Goal: Task Accomplishment & Management: Manage account settings

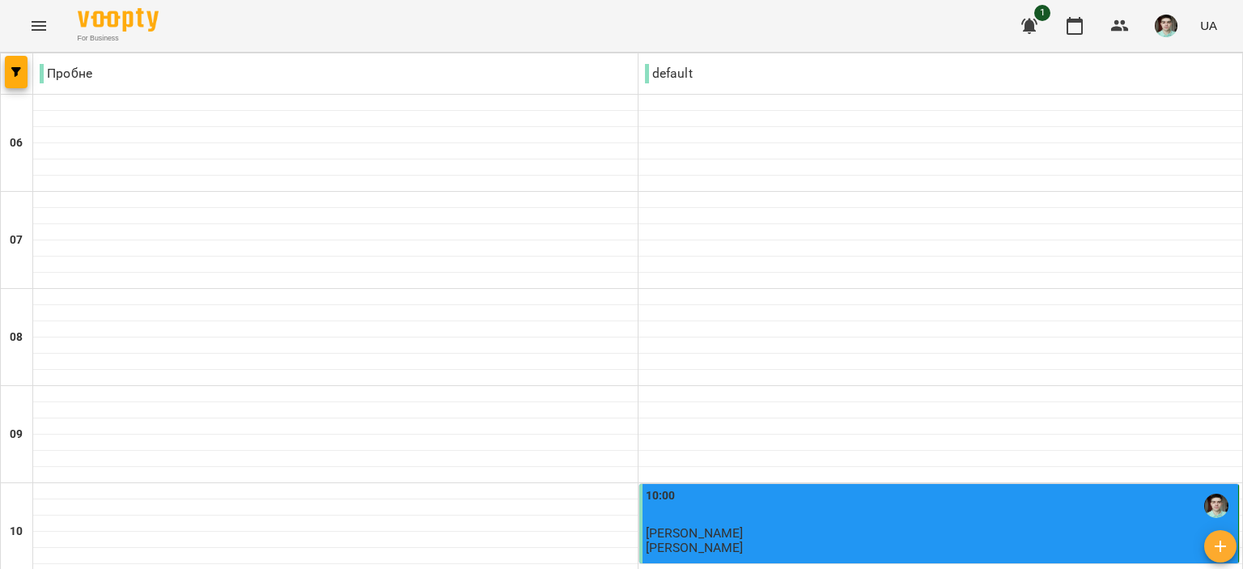
scroll to position [1052, 0]
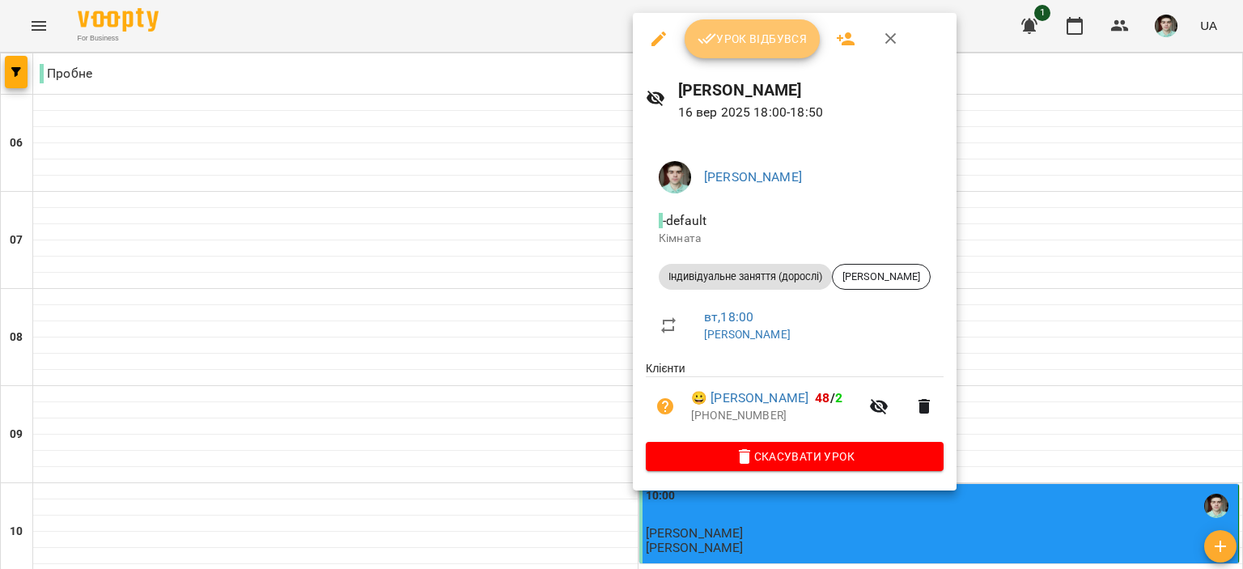
click at [714, 36] on icon "button" at bounding box center [706, 39] width 19 height 11
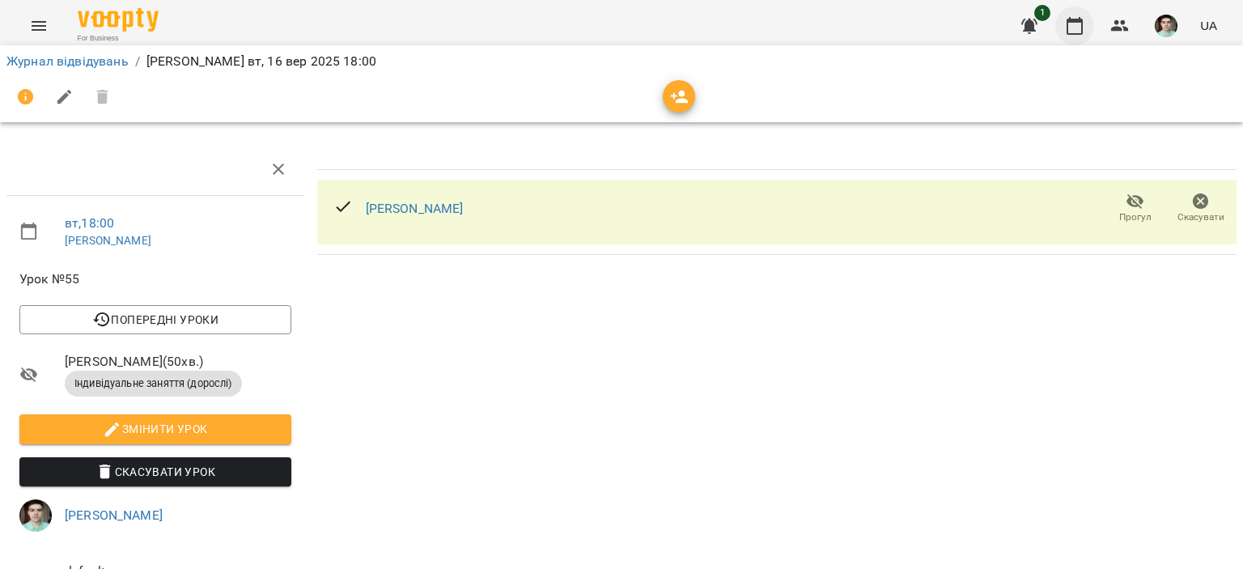
click at [1074, 19] on icon "button" at bounding box center [1074, 26] width 16 height 18
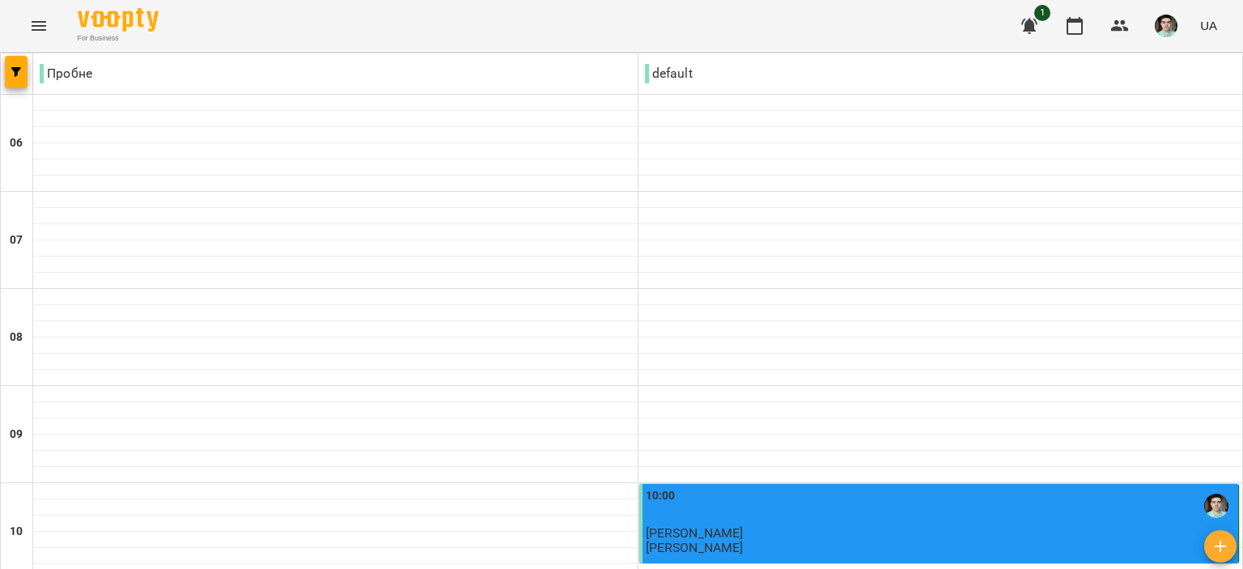
scroll to position [971, 0]
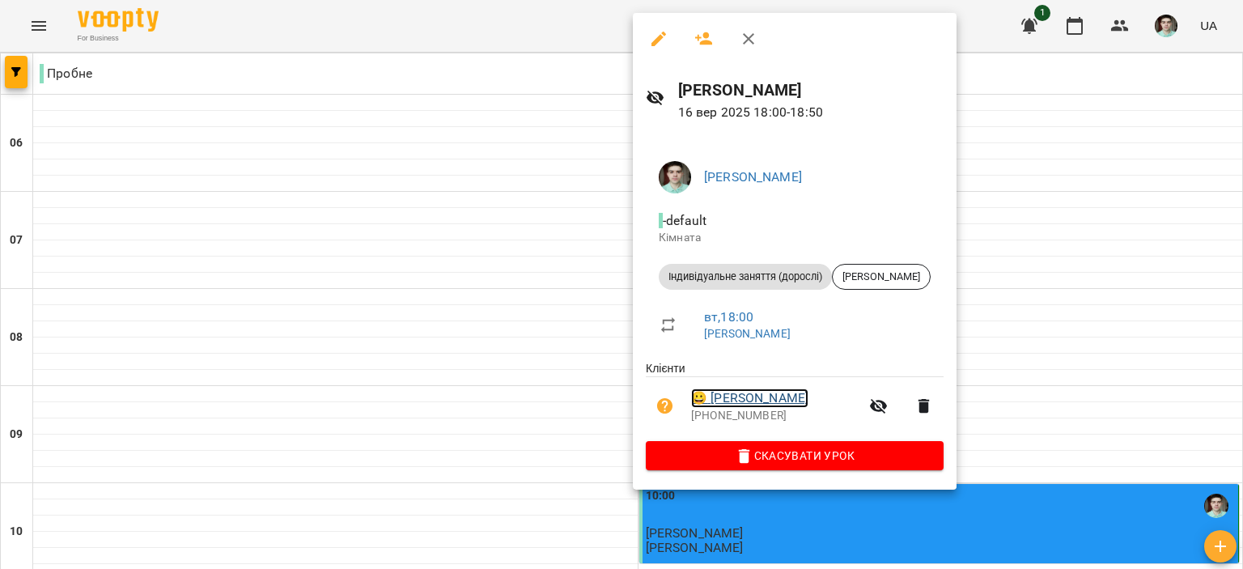
click at [771, 397] on link "😀 Бурак Анна Антонівна" at bounding box center [749, 397] width 117 height 19
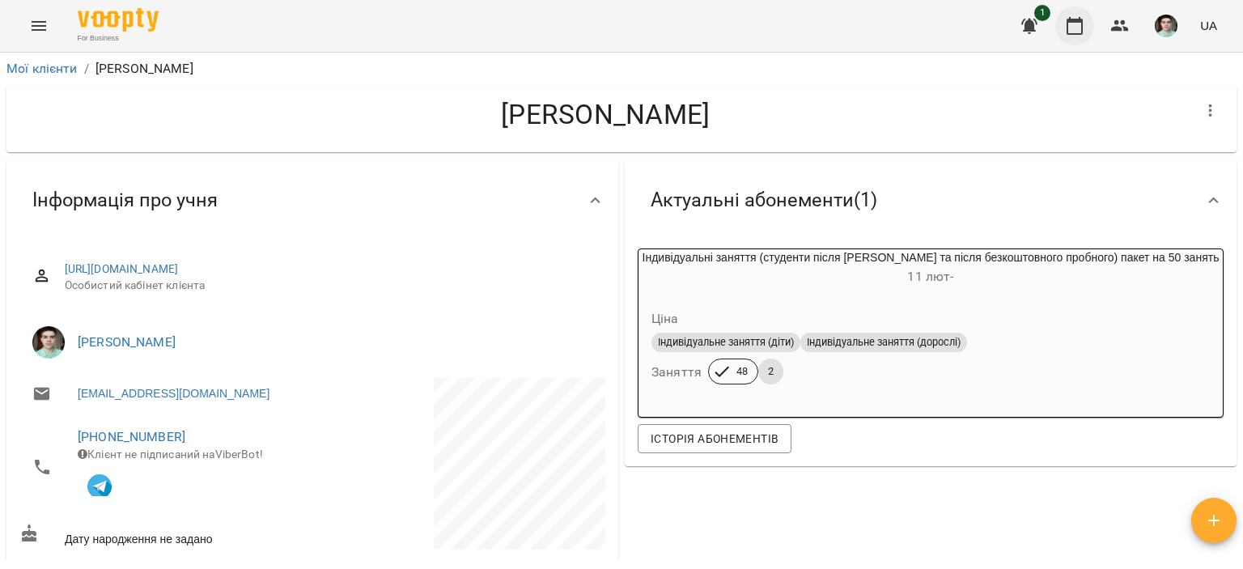
click at [1066, 31] on icon "button" at bounding box center [1074, 25] width 19 height 19
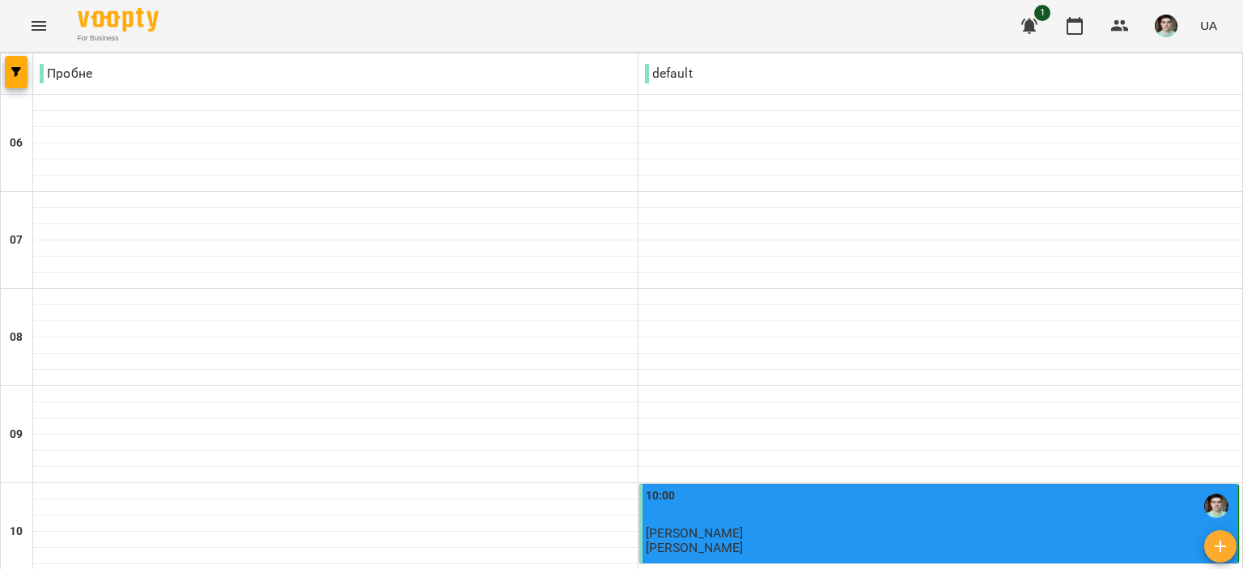
scroll to position [1052, 0]
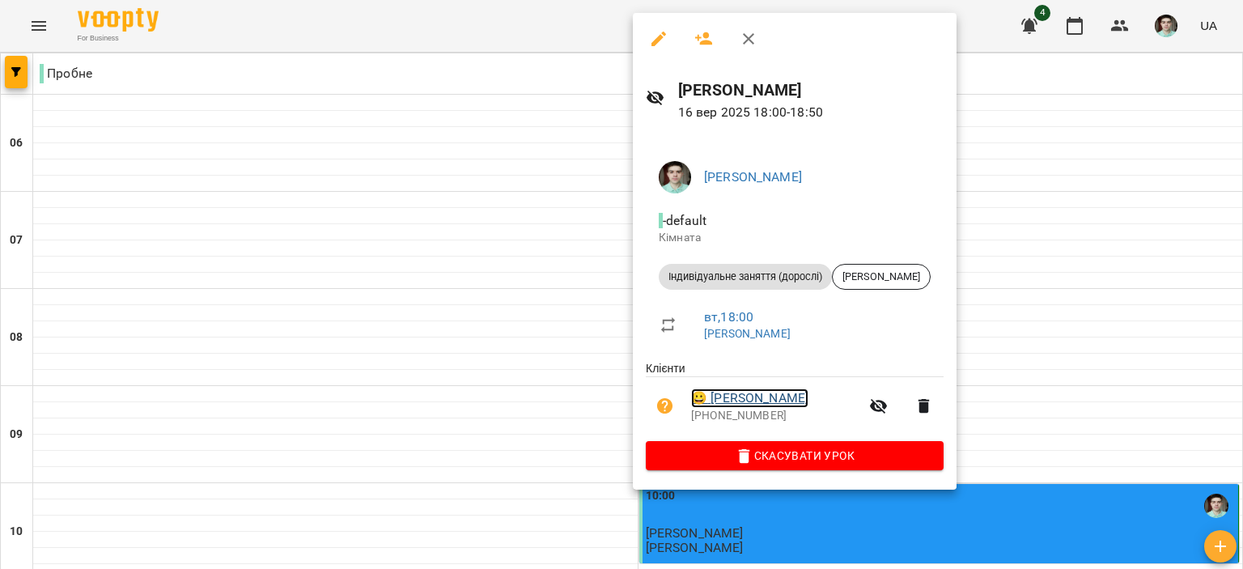
click at [770, 398] on link "😀 Бурак Анна Антонівна" at bounding box center [749, 397] width 117 height 19
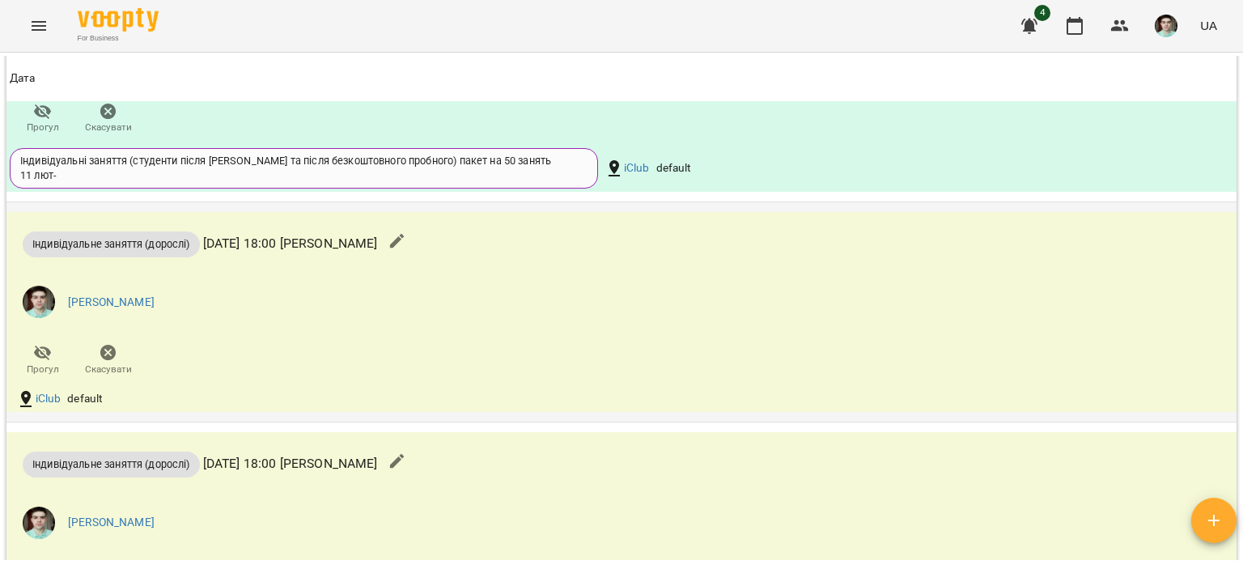
scroll to position [1713, 0]
click at [416, 320] on li "[PERSON_NAME]" at bounding box center [416, 303] width 813 height 45
click at [227, 277] on div "[PERSON_NAME]" at bounding box center [416, 303] width 820 height 65
click at [44, 259] on div "Індивідуальне заняття (дорослі)" at bounding box center [111, 246] width 177 height 26
click at [90, 312] on link "[PERSON_NAME]" at bounding box center [111, 304] width 87 height 16
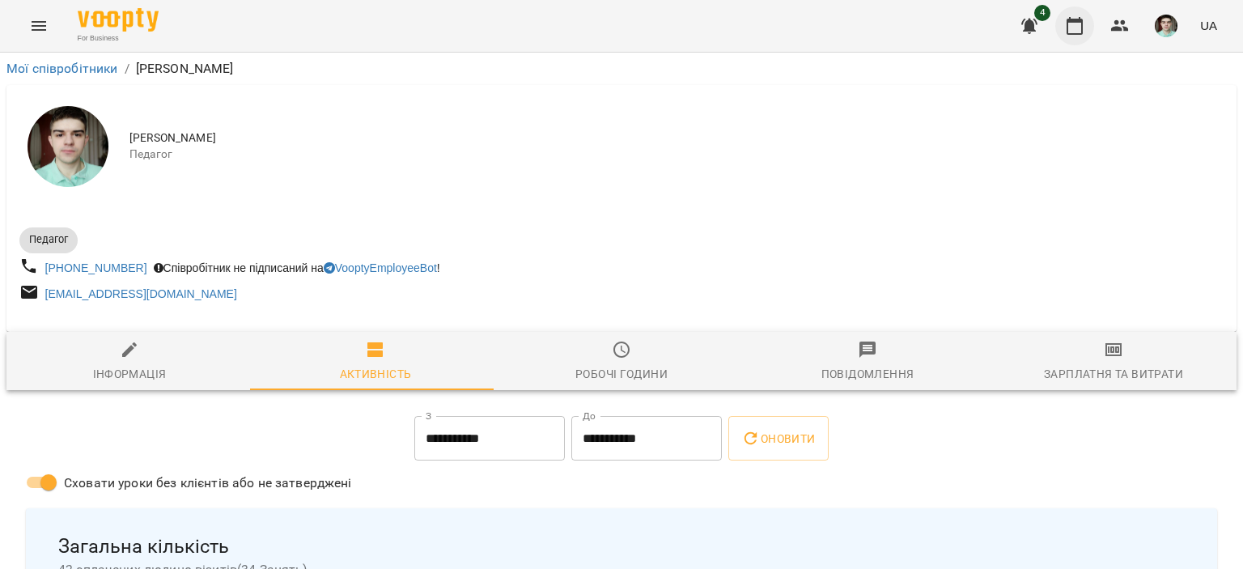
click at [1084, 26] on button "button" at bounding box center [1074, 25] width 39 height 39
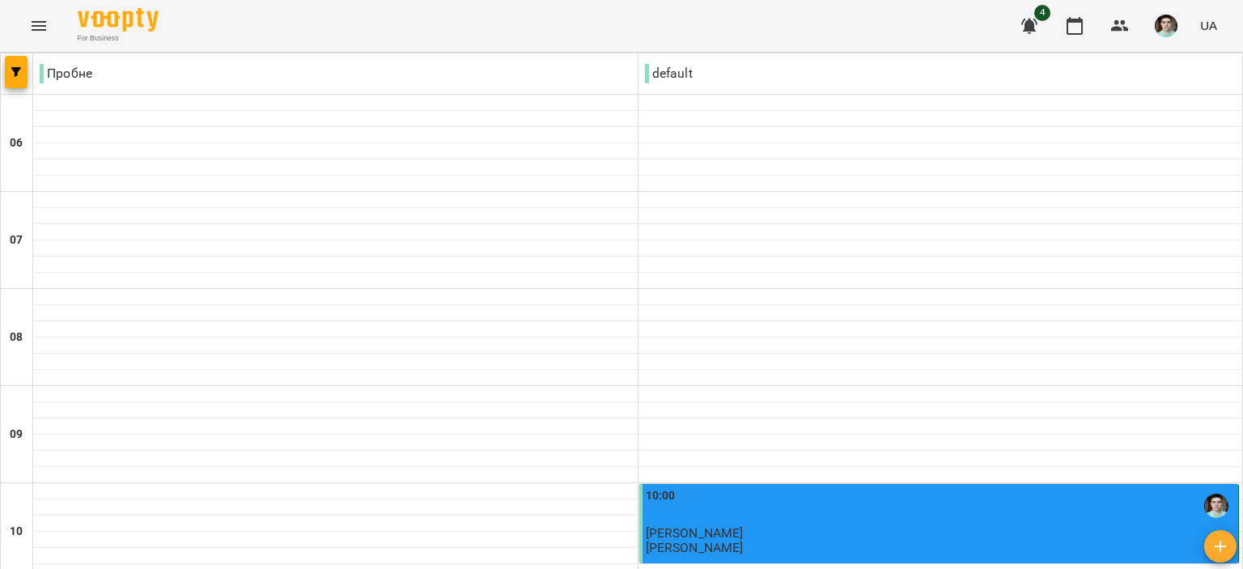
scroll to position [1133, 0]
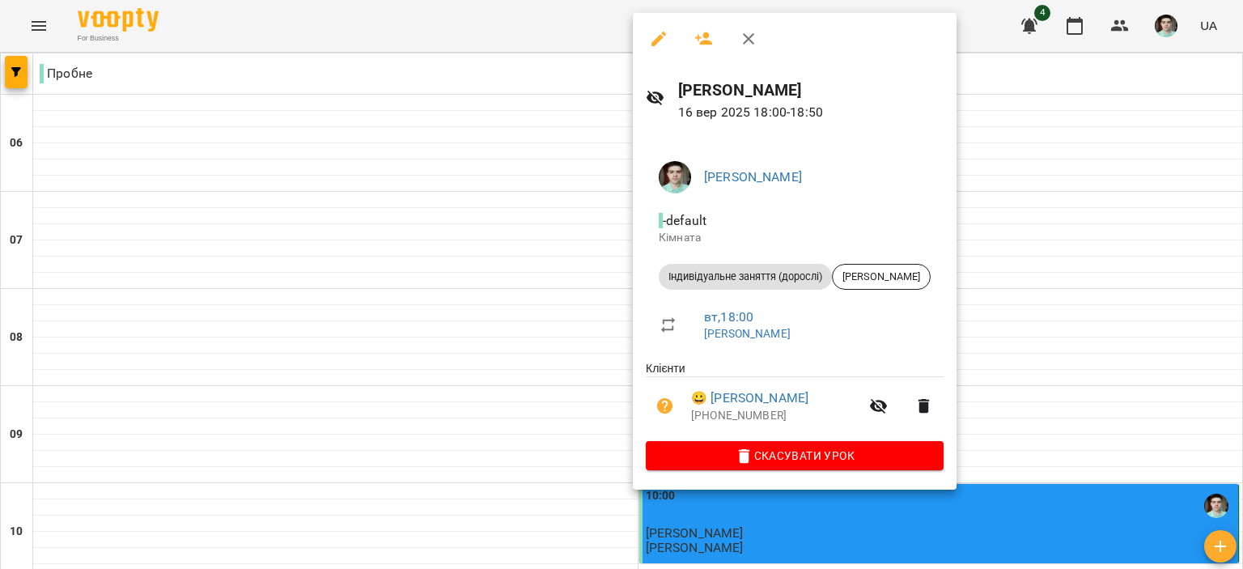
click at [761, 51] on button "button" at bounding box center [748, 38] width 39 height 39
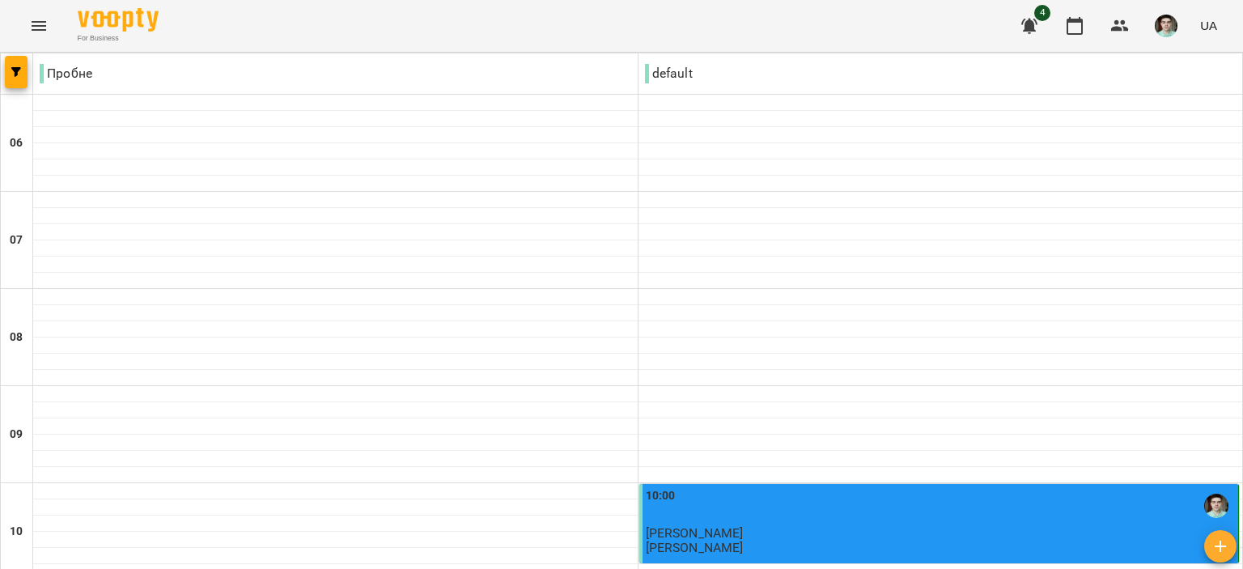
scroll to position [1052, 0]
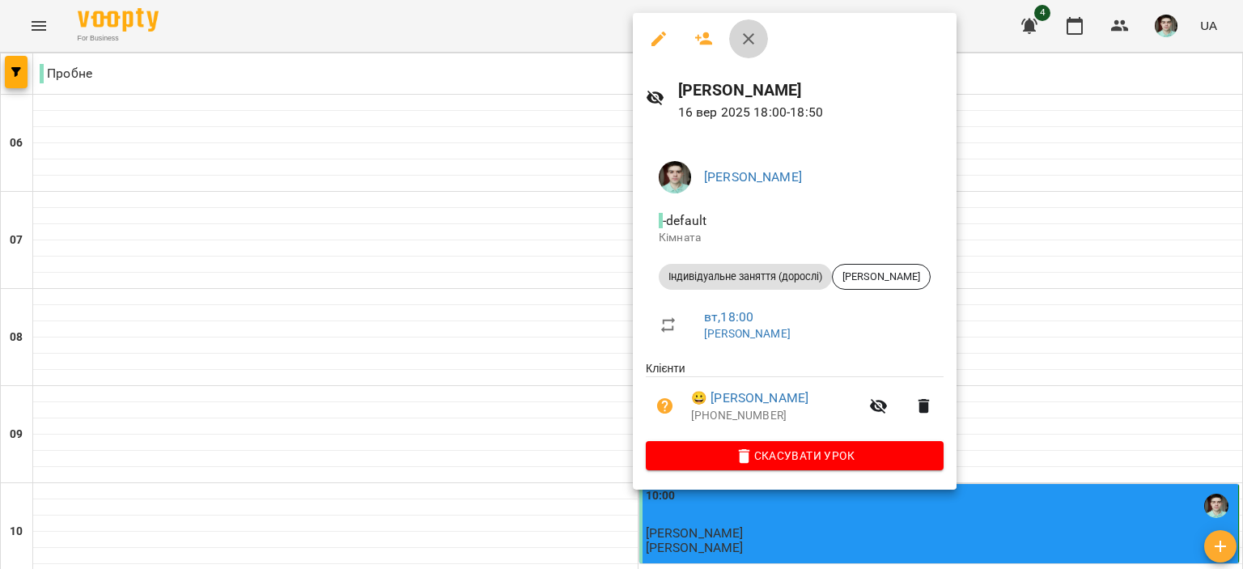
click at [750, 40] on icon "button" at bounding box center [748, 38] width 11 height 11
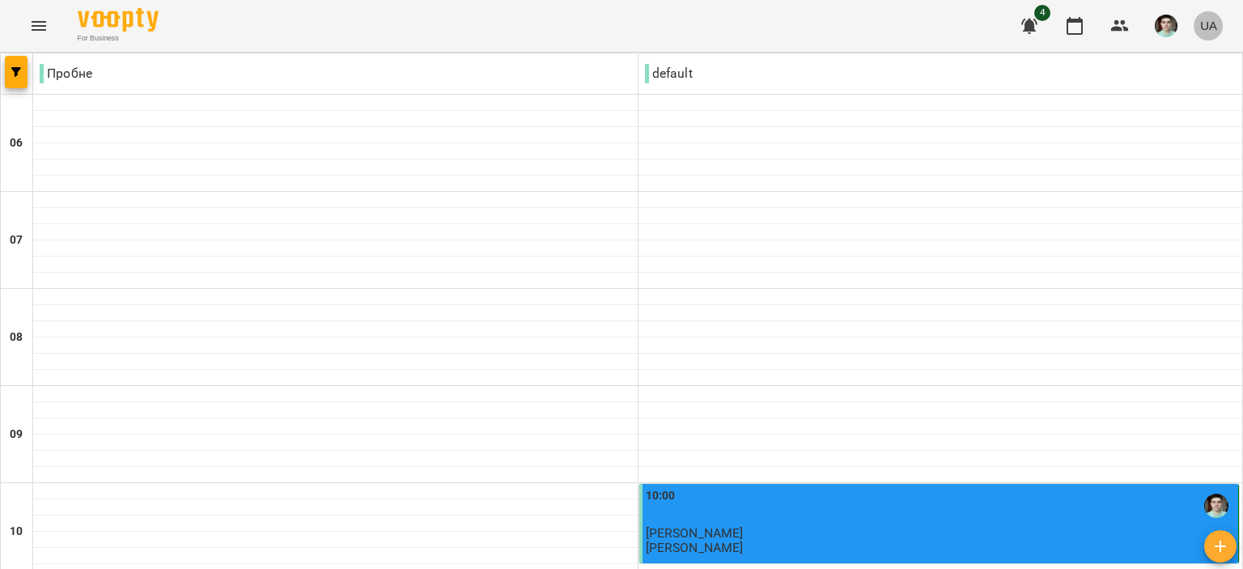
click at [1198, 24] on button "UA" at bounding box center [1208, 26] width 30 height 30
click at [1168, 25] on div at bounding box center [621, 284] width 1243 height 569
click at [1162, 22] on img "button" at bounding box center [1165, 26] width 23 height 23
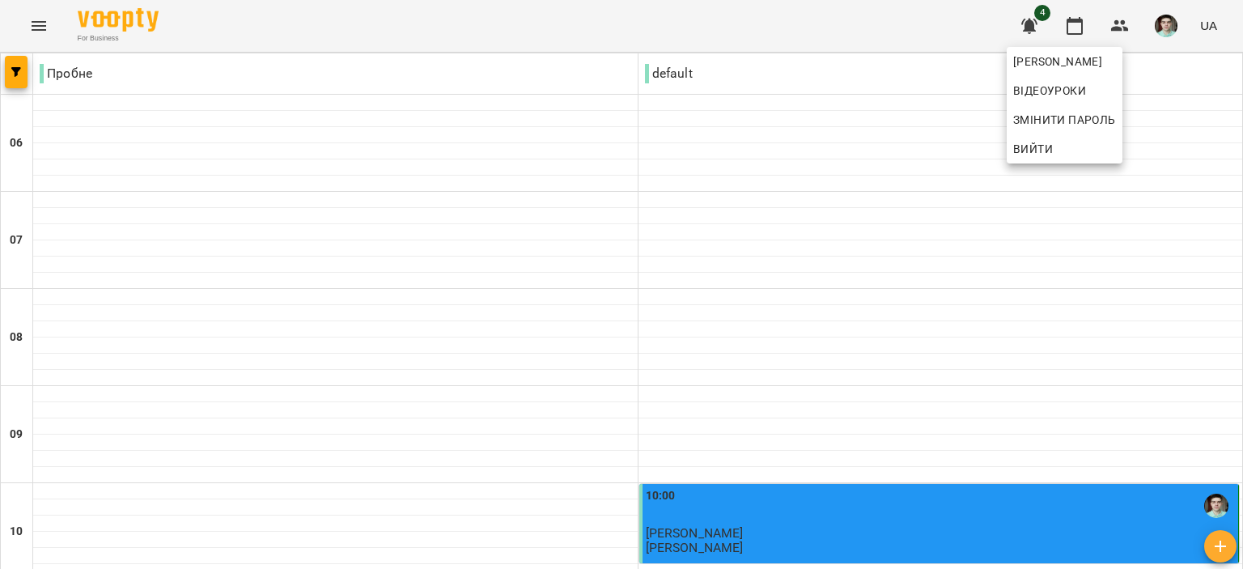
click at [1029, 139] on span "Вийти" at bounding box center [1033, 148] width 40 height 19
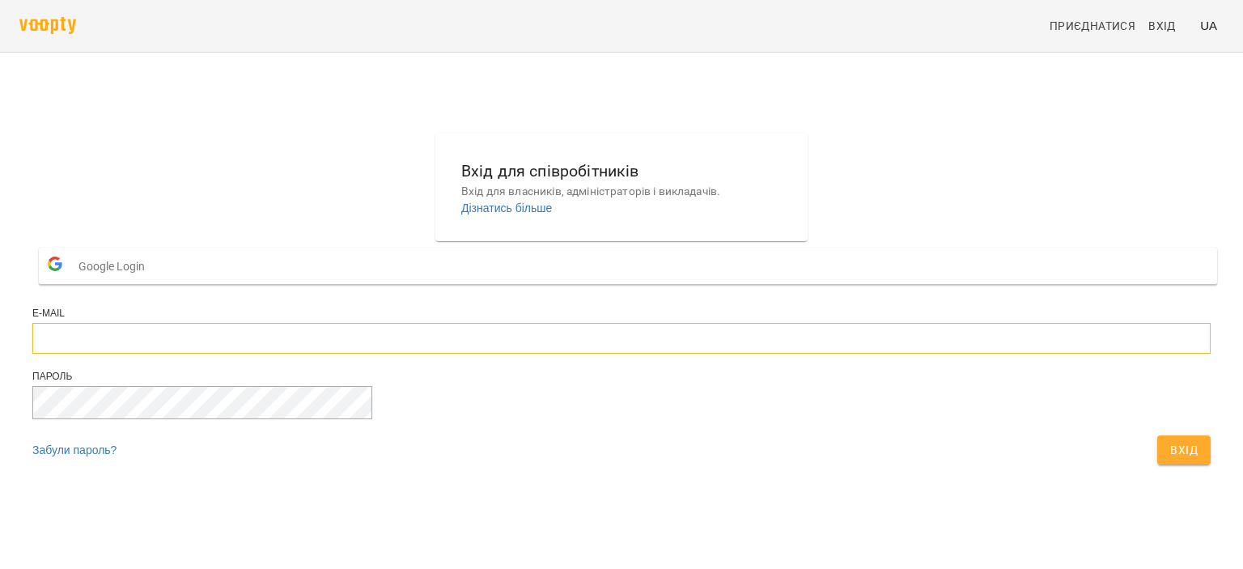
type input "**********"
click at [1170, 460] on span "Вхід" at bounding box center [1184, 449] width 28 height 19
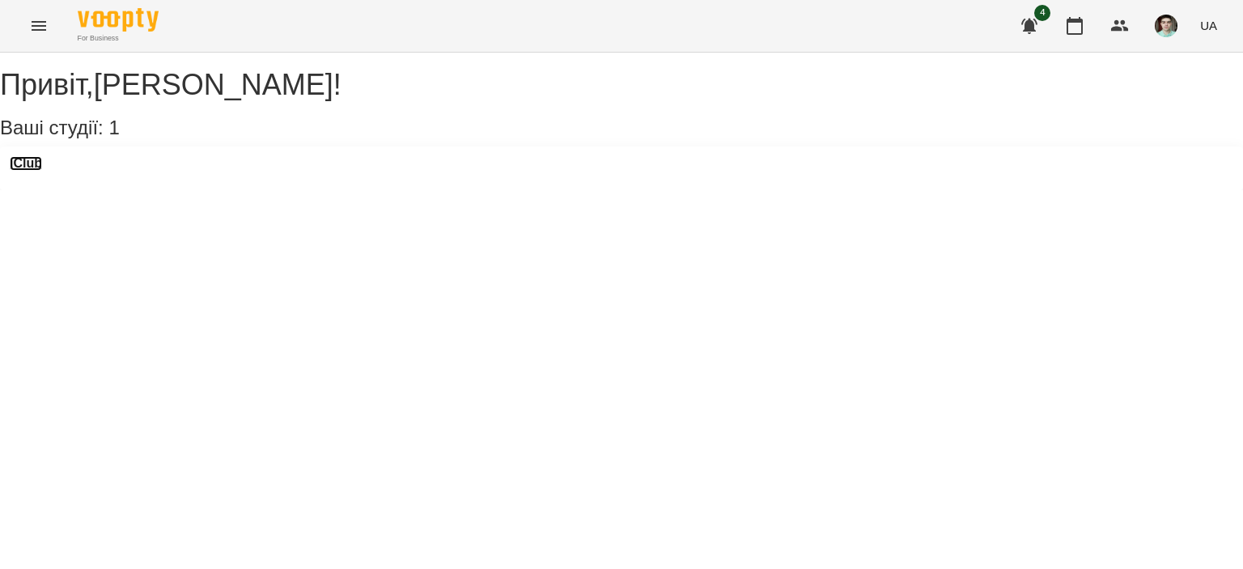
click at [42, 171] on h3 "iClub" at bounding box center [26, 163] width 32 height 15
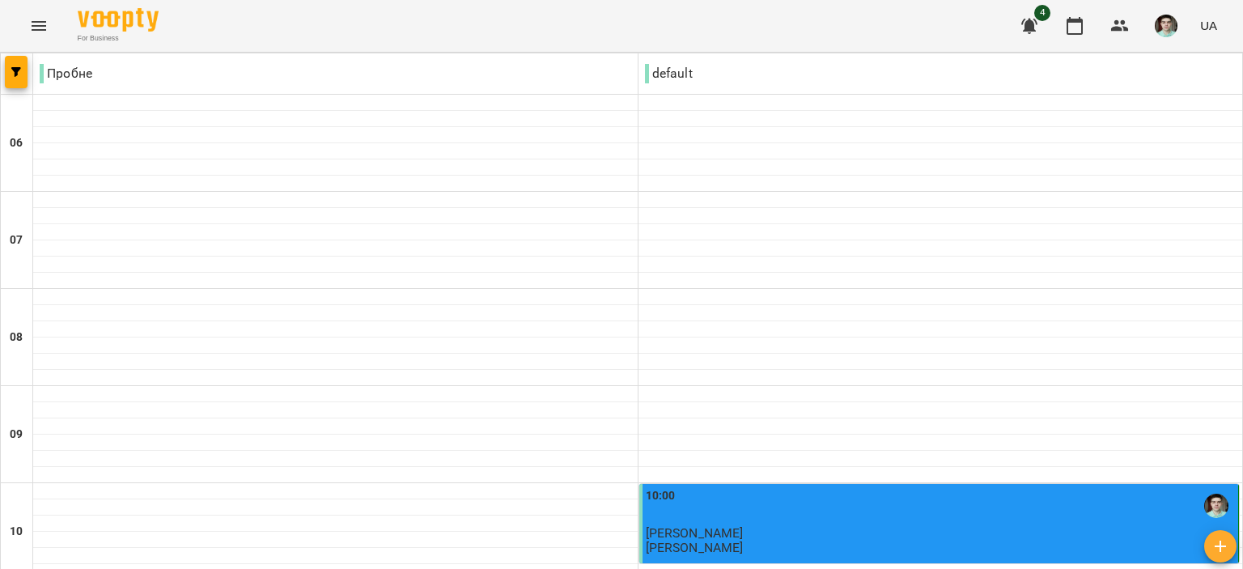
scroll to position [971, 0]
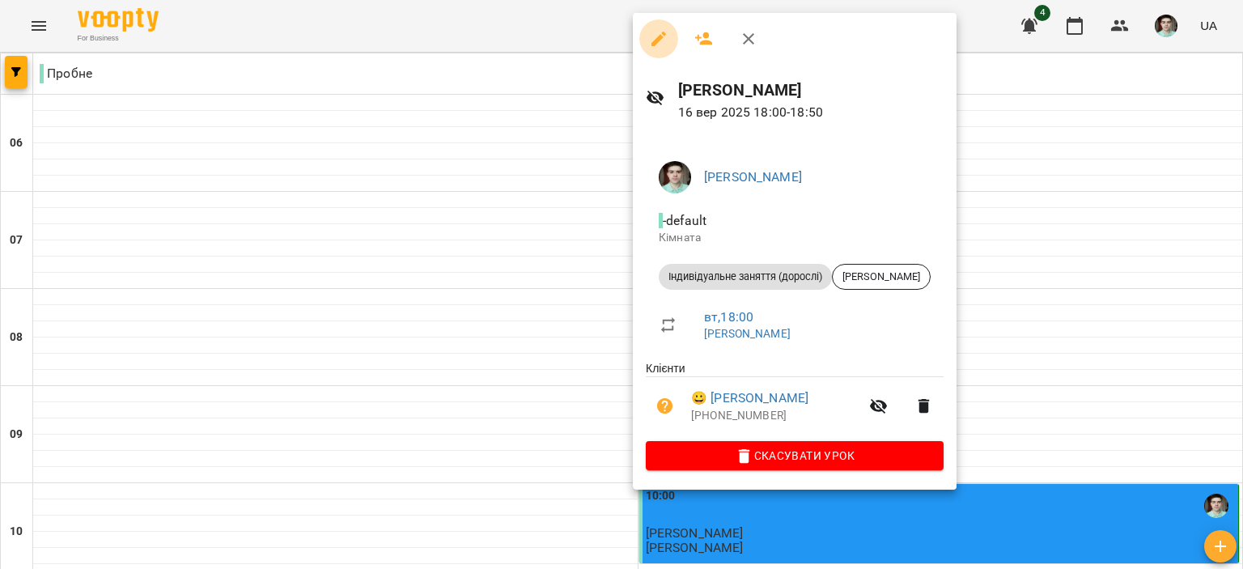
click at [661, 42] on icon "button" at bounding box center [658, 38] width 19 height 19
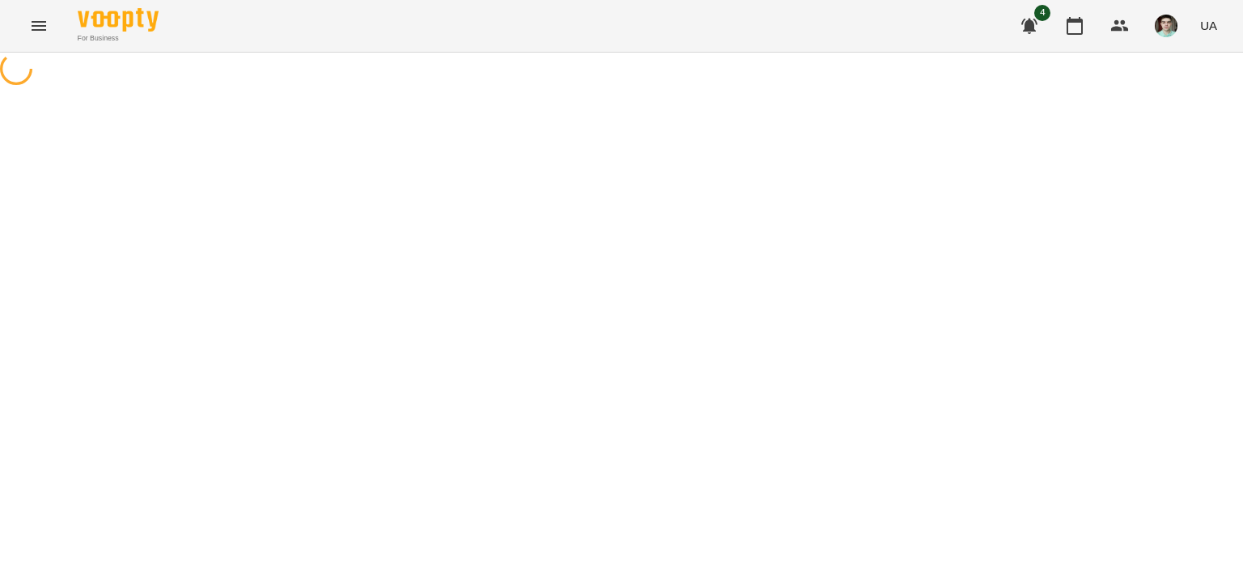
select select "**********"
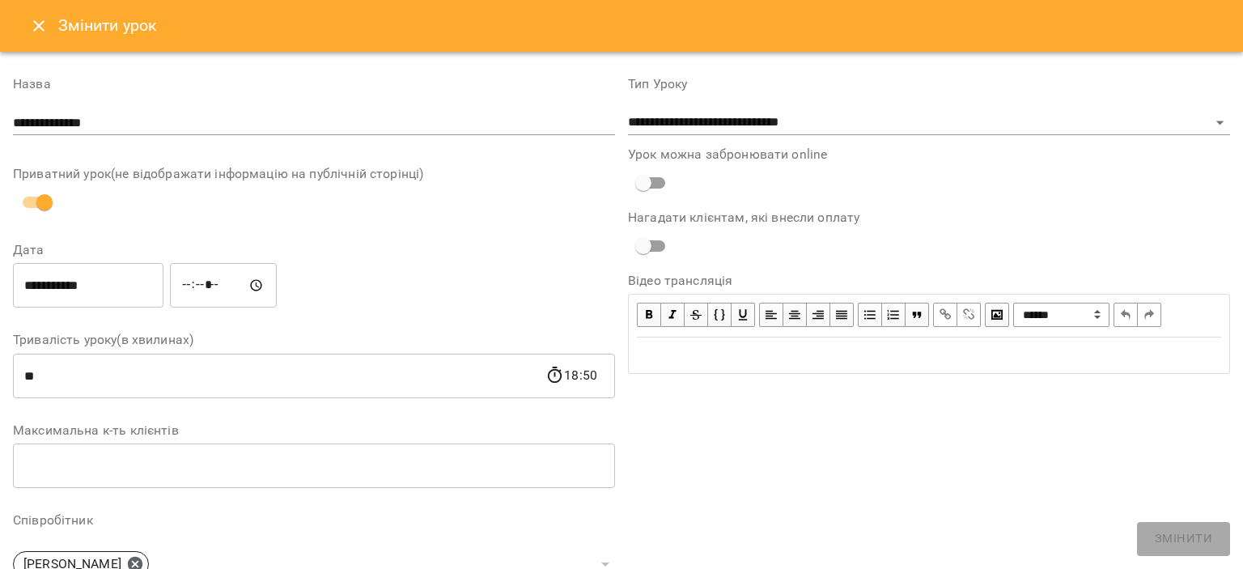
click at [246, 277] on input "*****" at bounding box center [223, 285] width 107 height 45
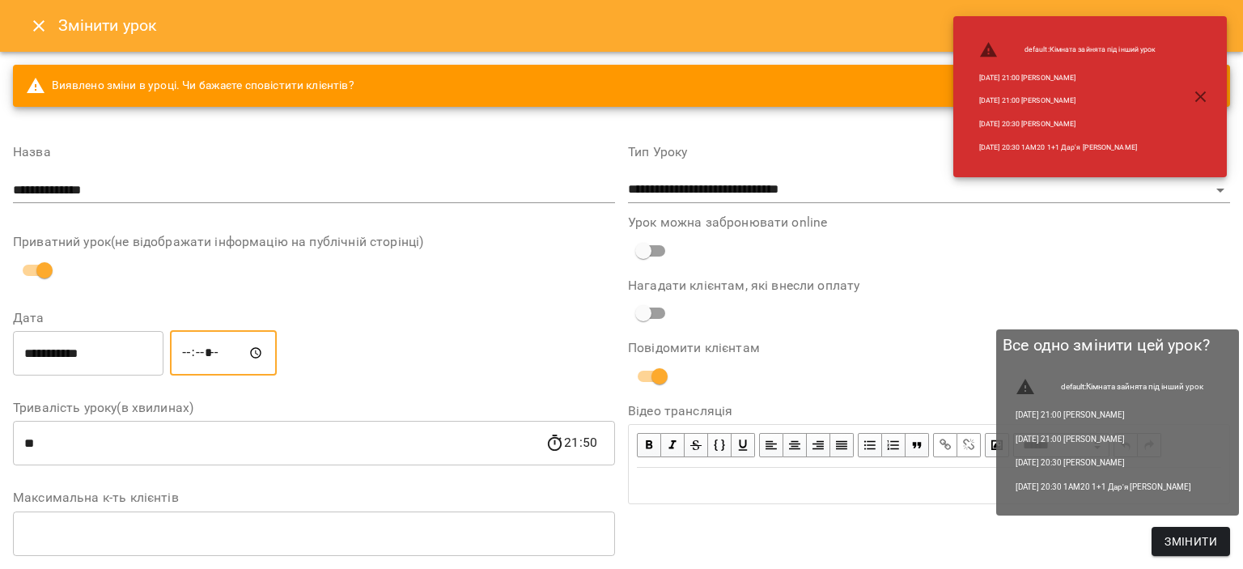
type input "*****"
click at [1168, 535] on span "Змінити" at bounding box center [1190, 541] width 53 height 19
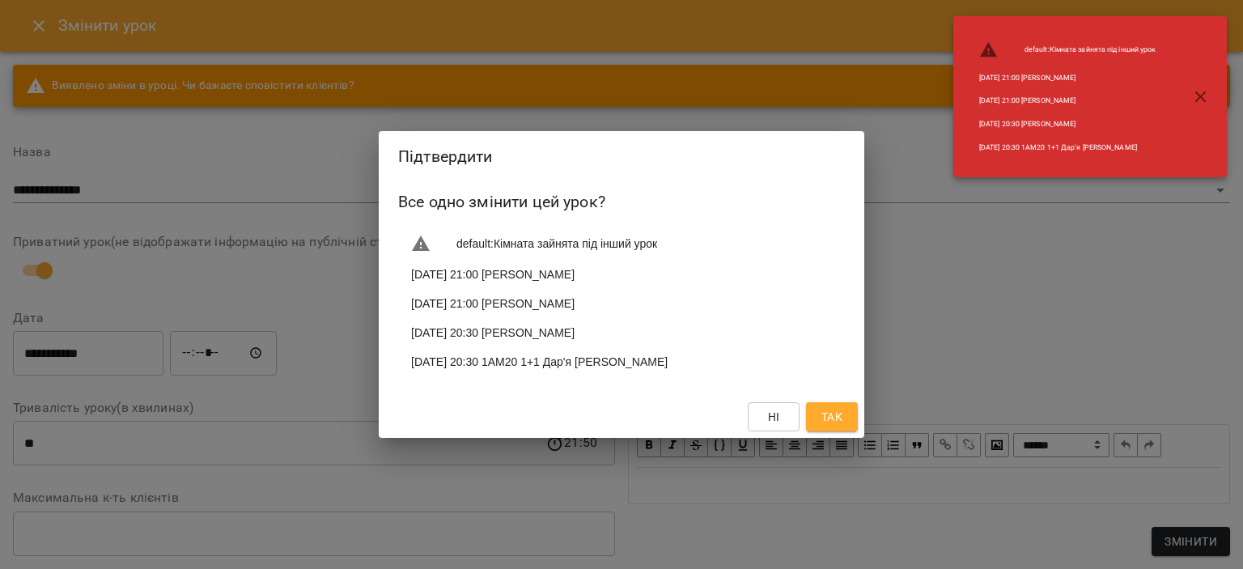
click at [824, 409] on button "Так" at bounding box center [832, 416] width 52 height 29
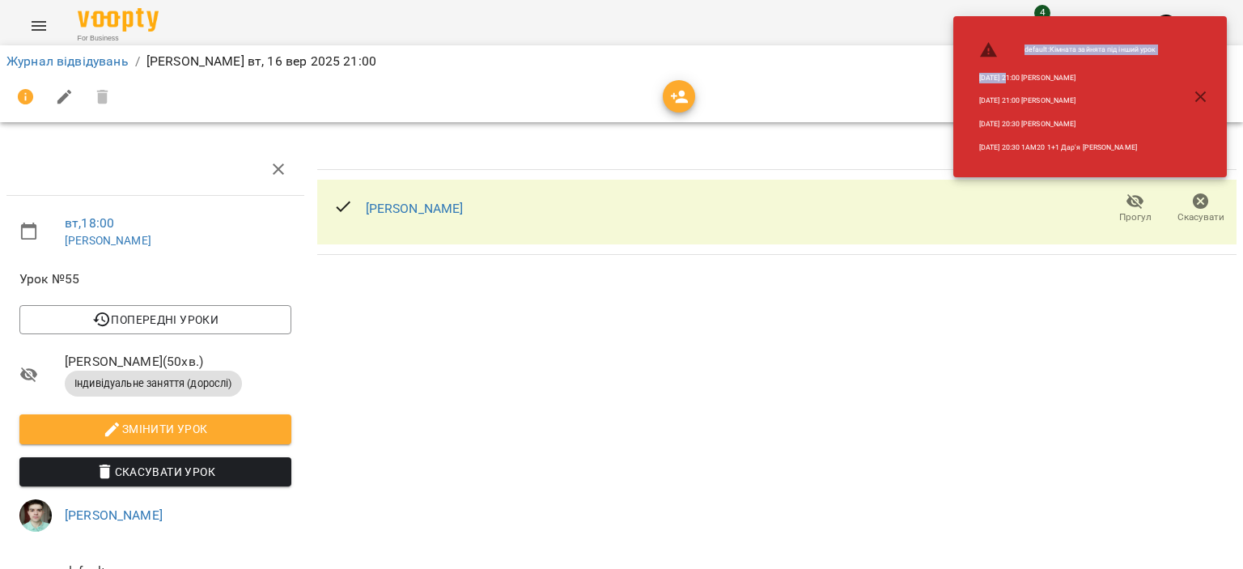
drag, startPoint x: 1006, startPoint y: 68, endPoint x: 1017, endPoint y: 196, distance: 128.3
click at [1017, 196] on div "For Business 4 UA Журнал відвідувань / [PERSON_NAME] [DATE] 21:00 вт , 18:00 [P…" at bounding box center [621, 397] width 1243 height 795
click at [1198, 95] on icon "button" at bounding box center [1200, 96] width 11 height 11
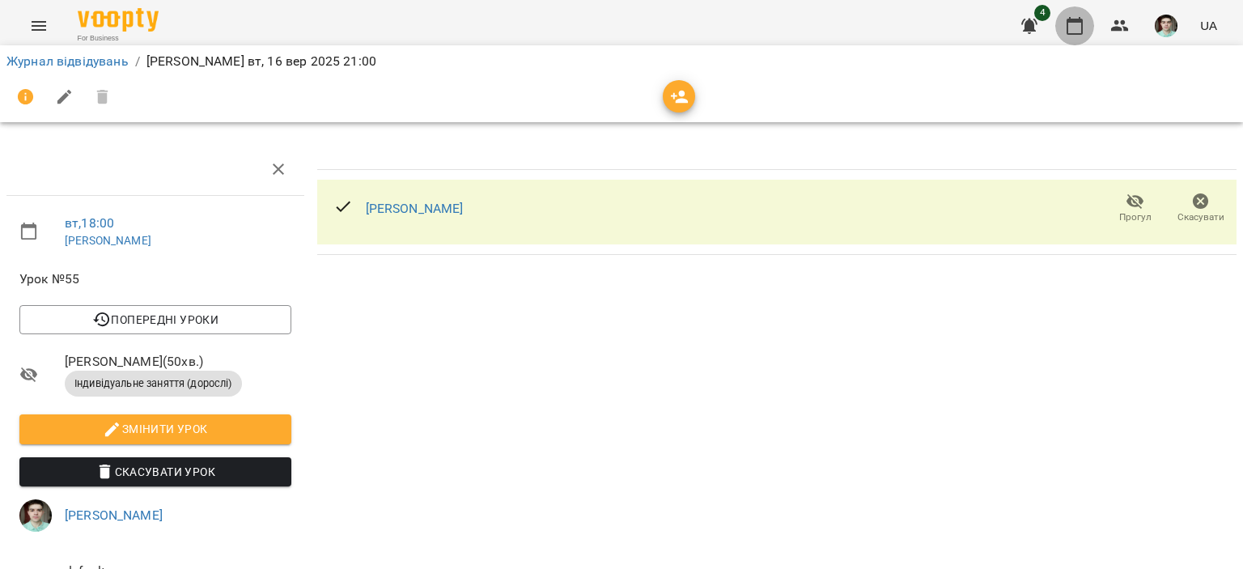
click at [1085, 19] on button "button" at bounding box center [1074, 25] width 39 height 39
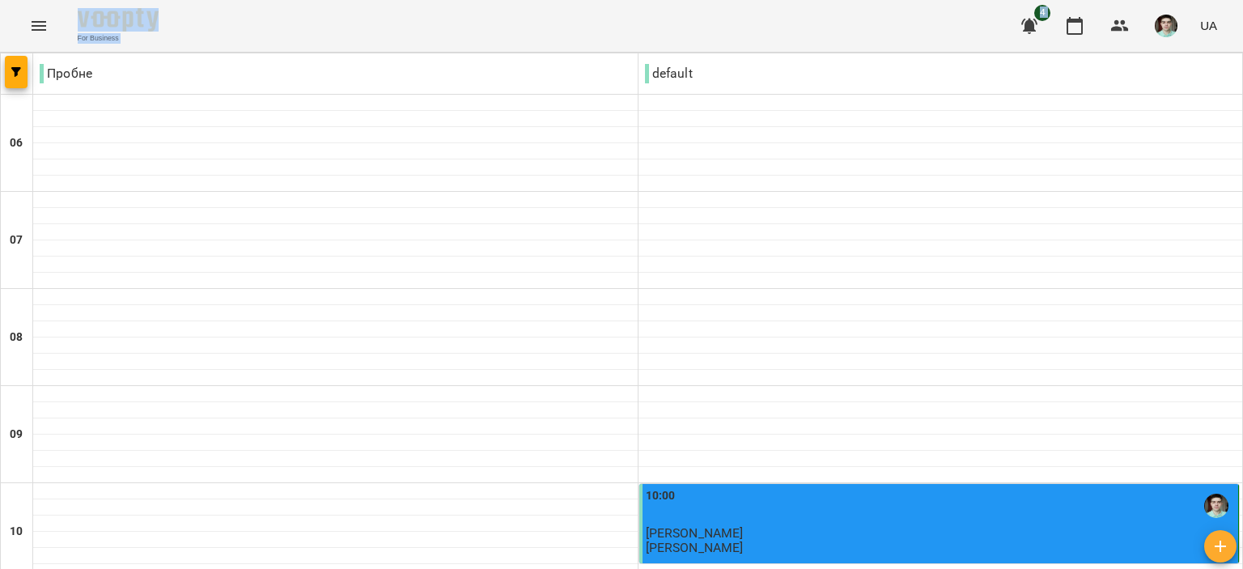
scroll to position [1283, 0]
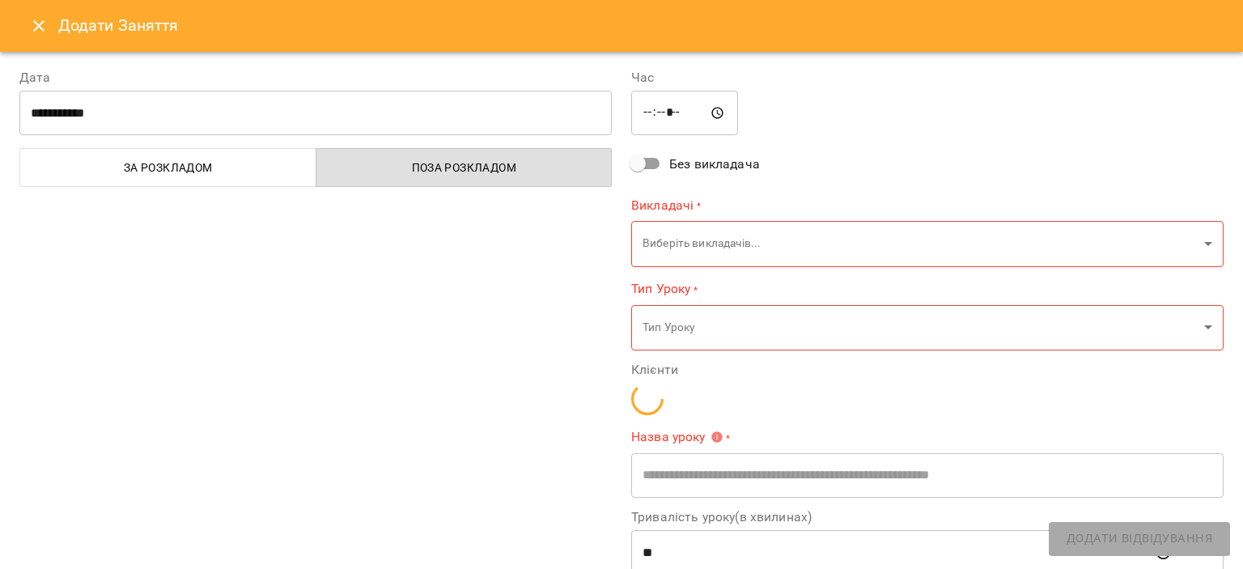
type input "**********"
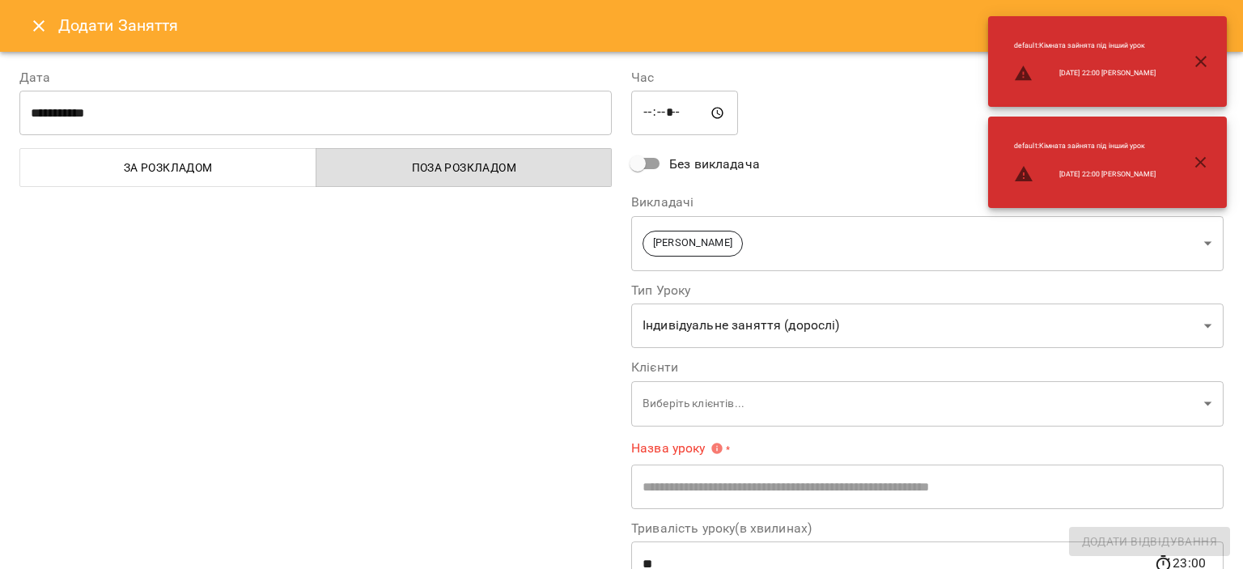
click at [33, 36] on button "Close" at bounding box center [38, 25] width 39 height 39
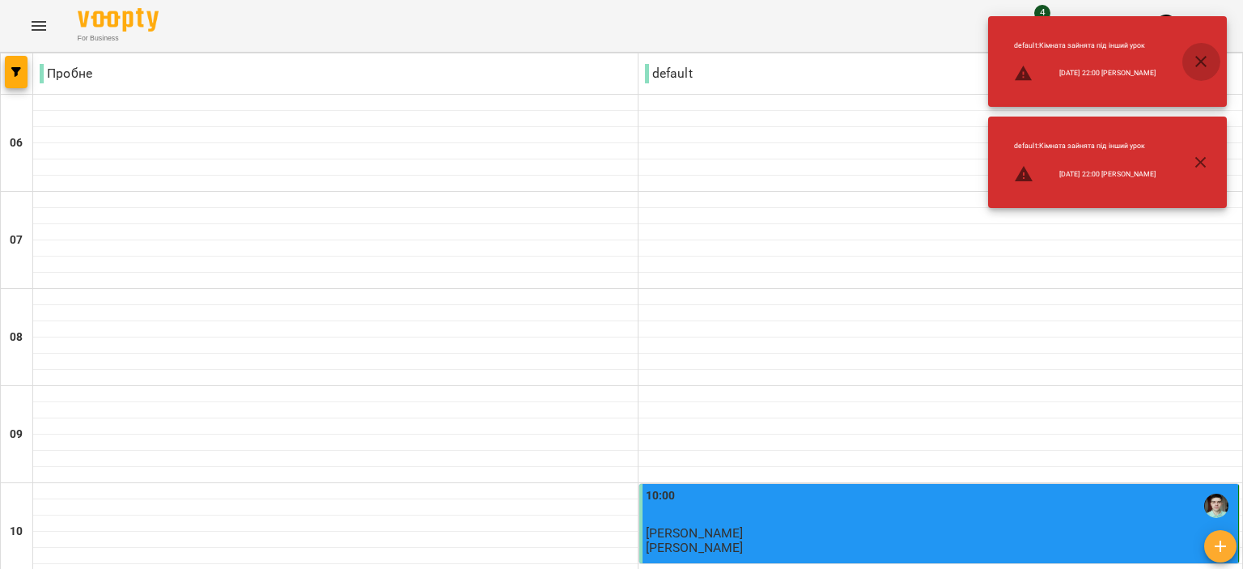
click at [1197, 61] on icon "button" at bounding box center [1200, 61] width 19 height 19
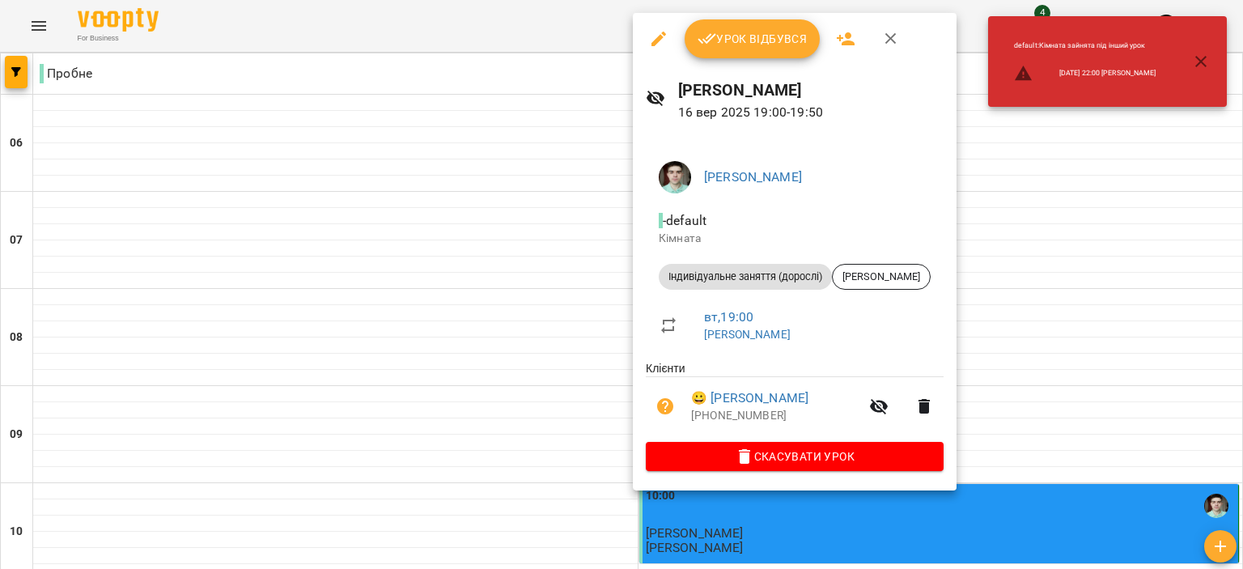
click at [1194, 57] on icon "button" at bounding box center [1200, 61] width 19 height 19
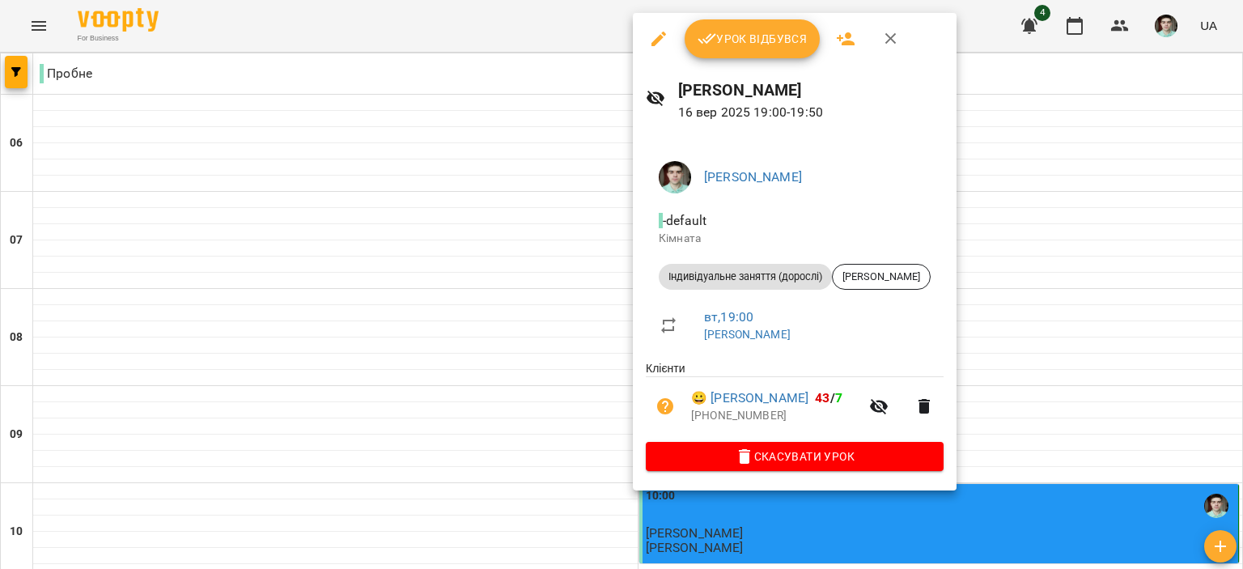
click at [885, 50] on button "button" at bounding box center [890, 38] width 39 height 39
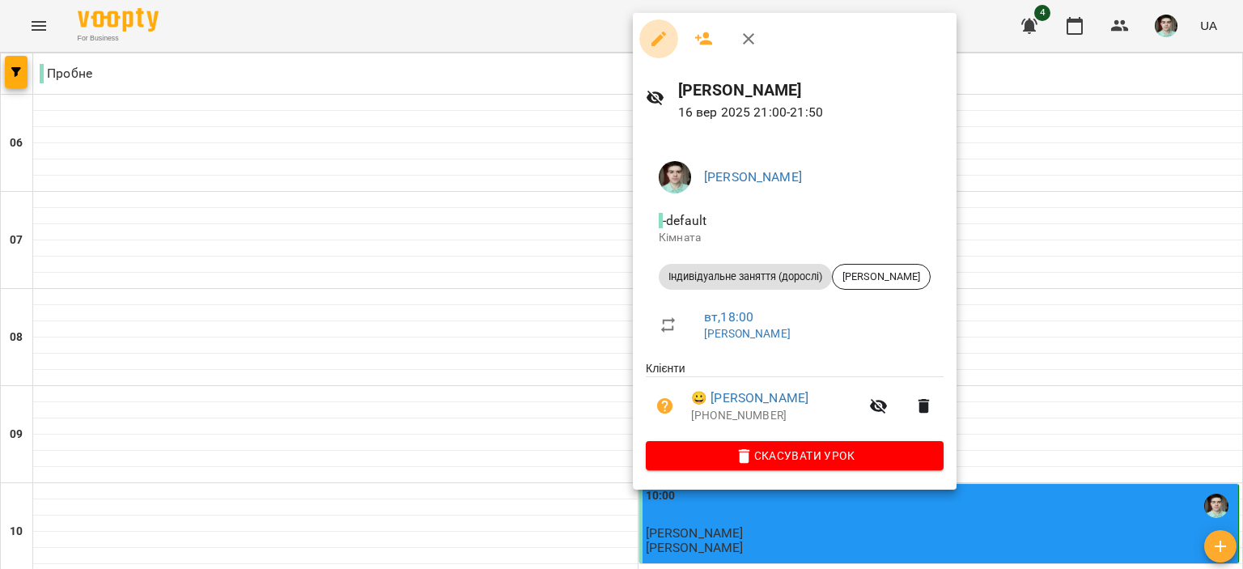
click at [652, 43] on icon "button" at bounding box center [658, 39] width 15 height 15
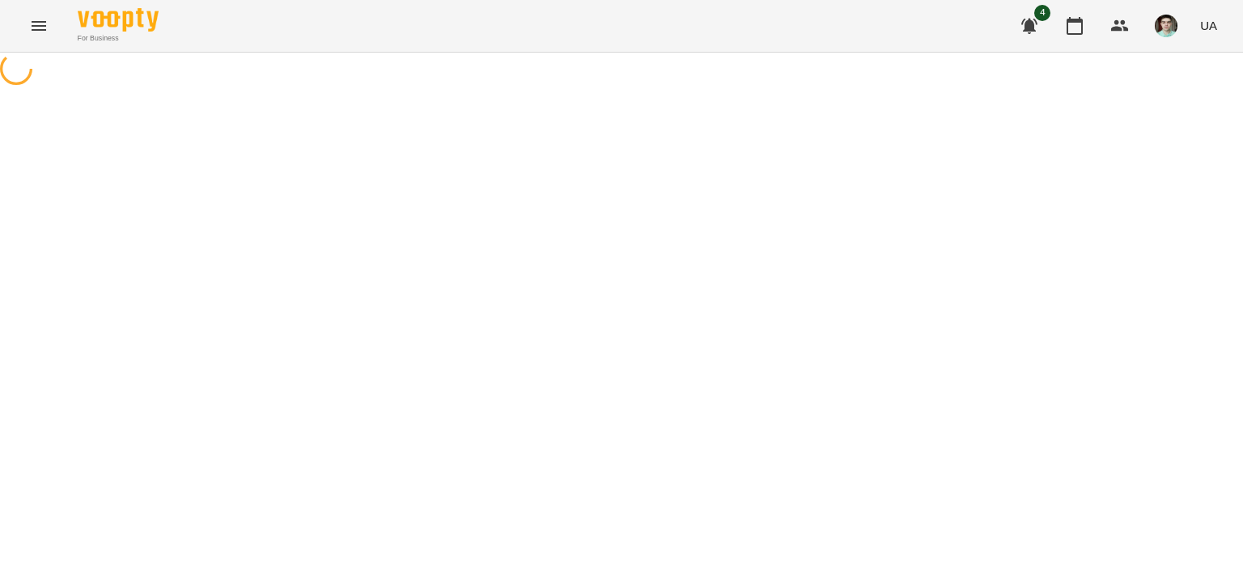
select select "**********"
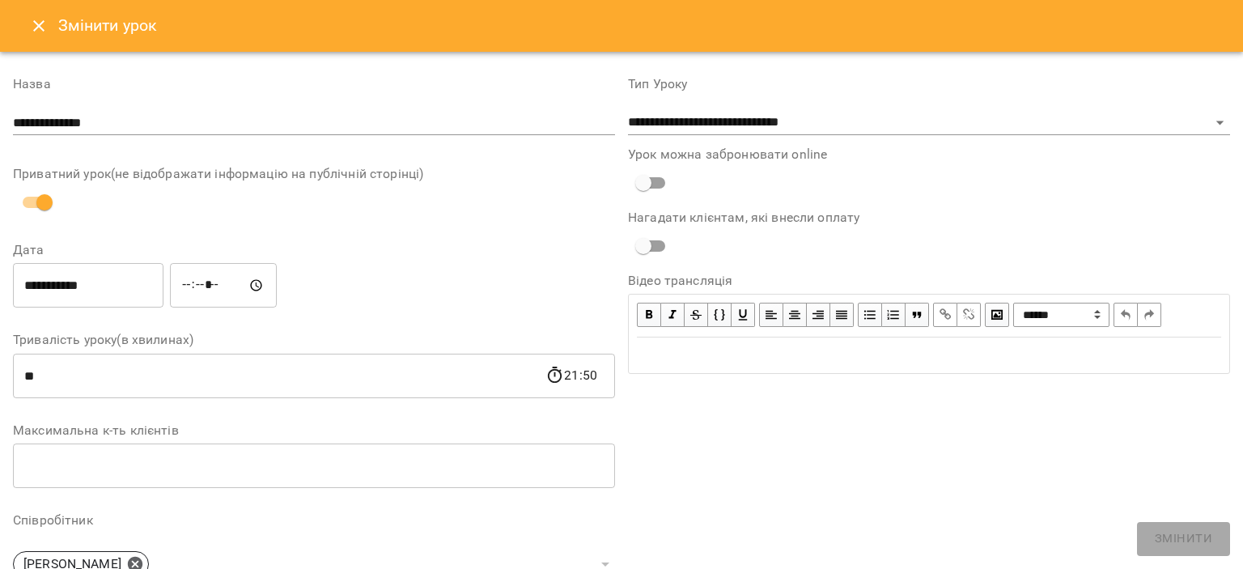
click at [241, 288] on input "*****" at bounding box center [223, 285] width 107 height 45
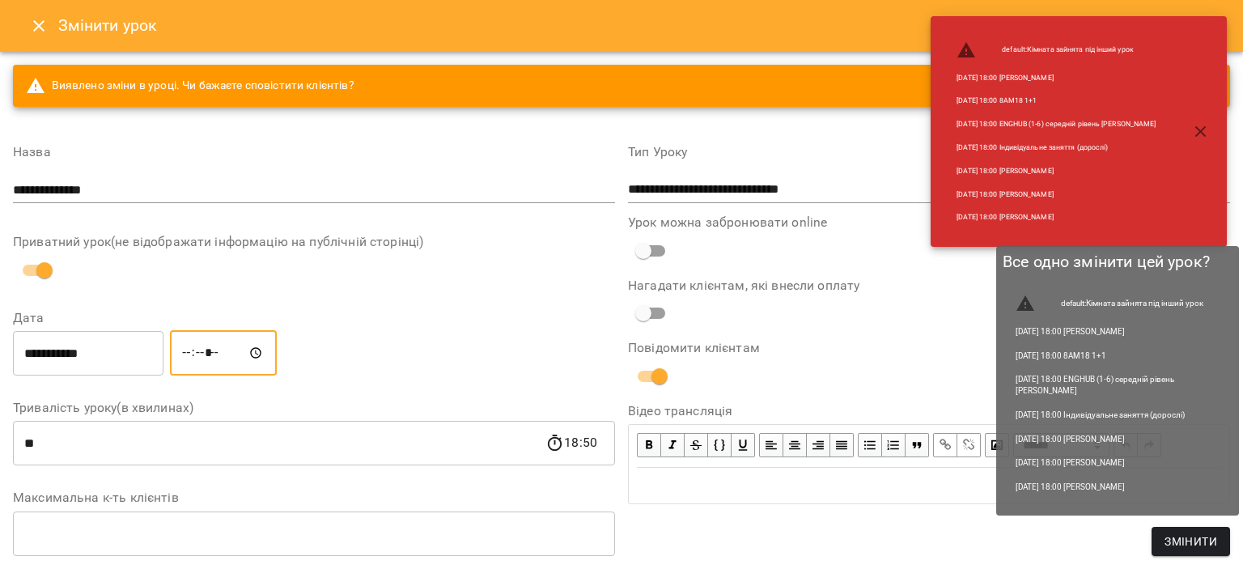
type input "*****"
click at [1185, 540] on span "Змінити" at bounding box center [1190, 541] width 53 height 19
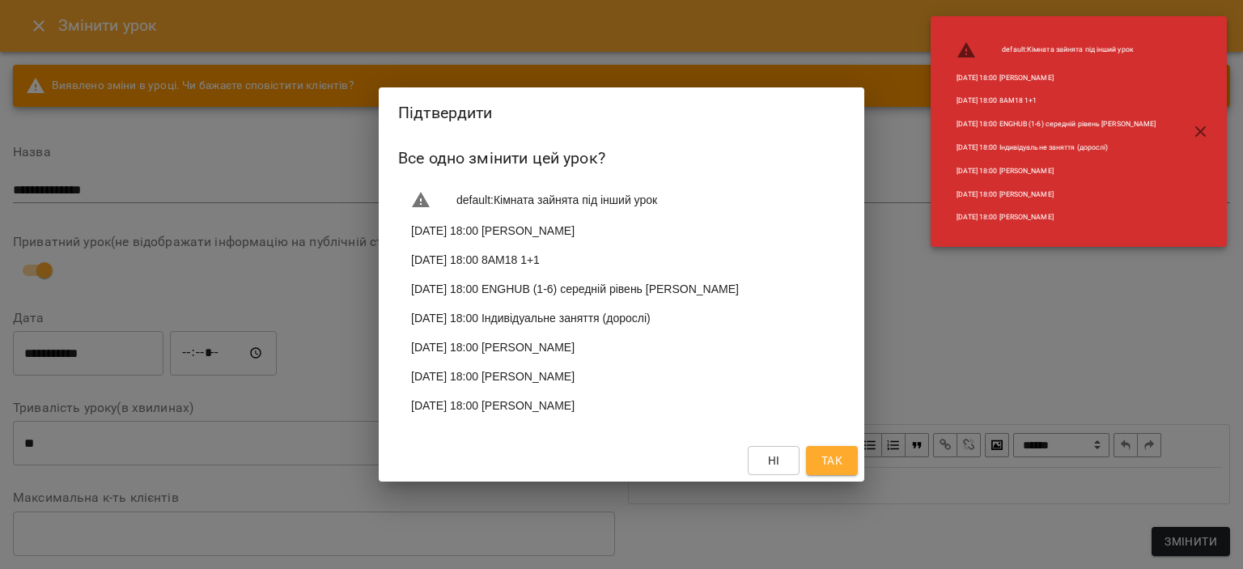
click at [830, 467] on span "Так" at bounding box center [831, 460] width 21 height 19
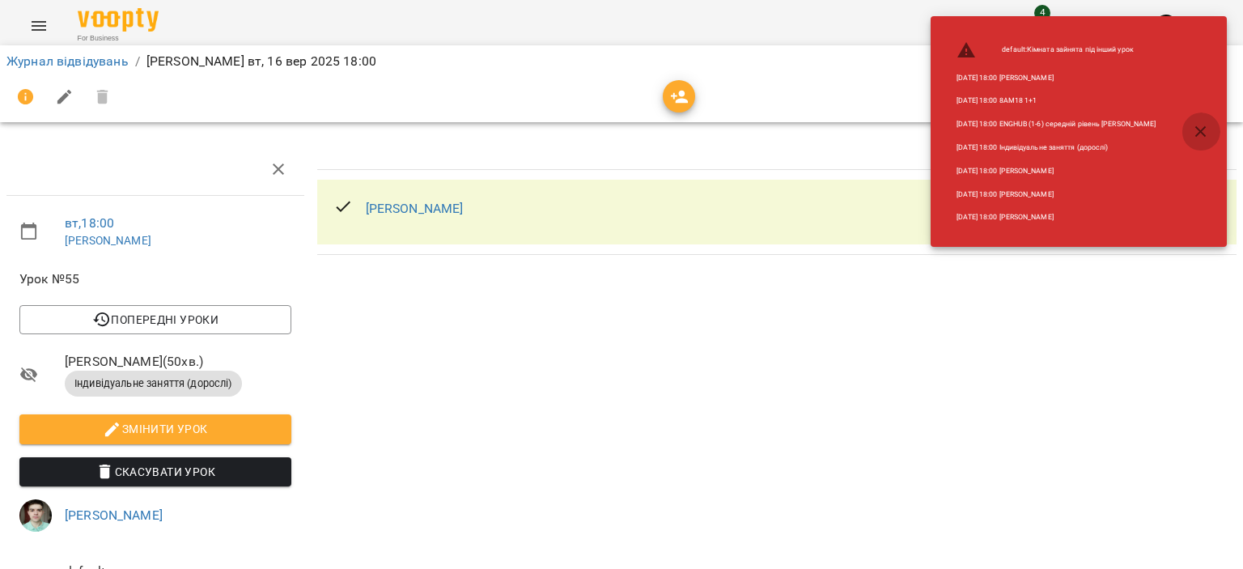
click at [1201, 118] on button "button" at bounding box center [1200, 131] width 39 height 39
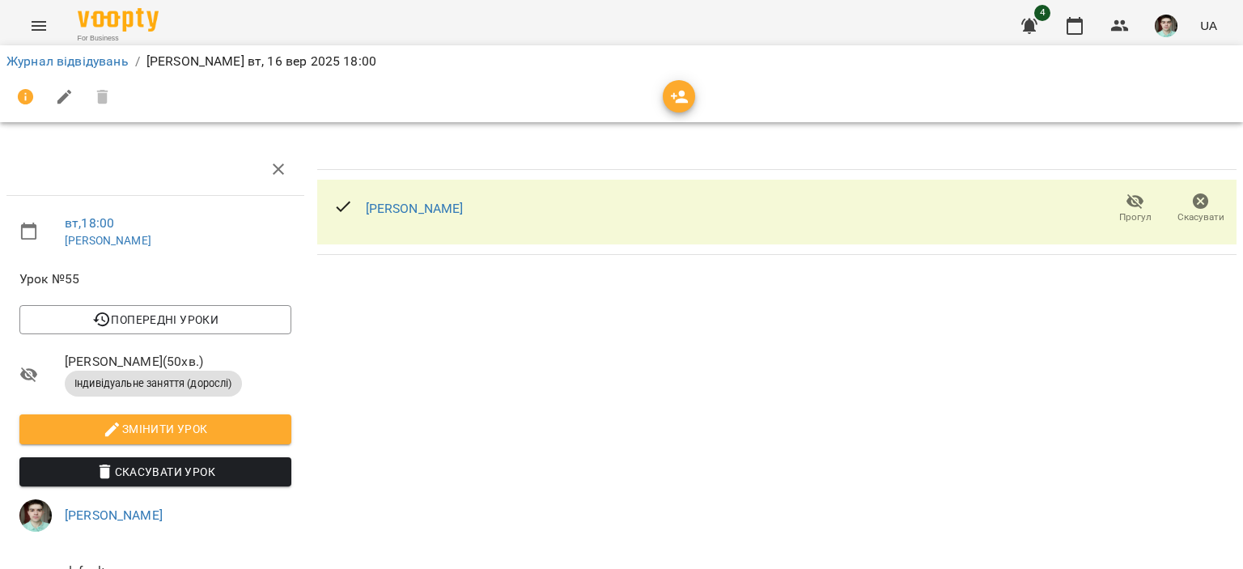
click at [343, 199] on icon at bounding box center [342, 206] width 19 height 19
click at [282, 162] on icon "button" at bounding box center [278, 168] width 19 height 19
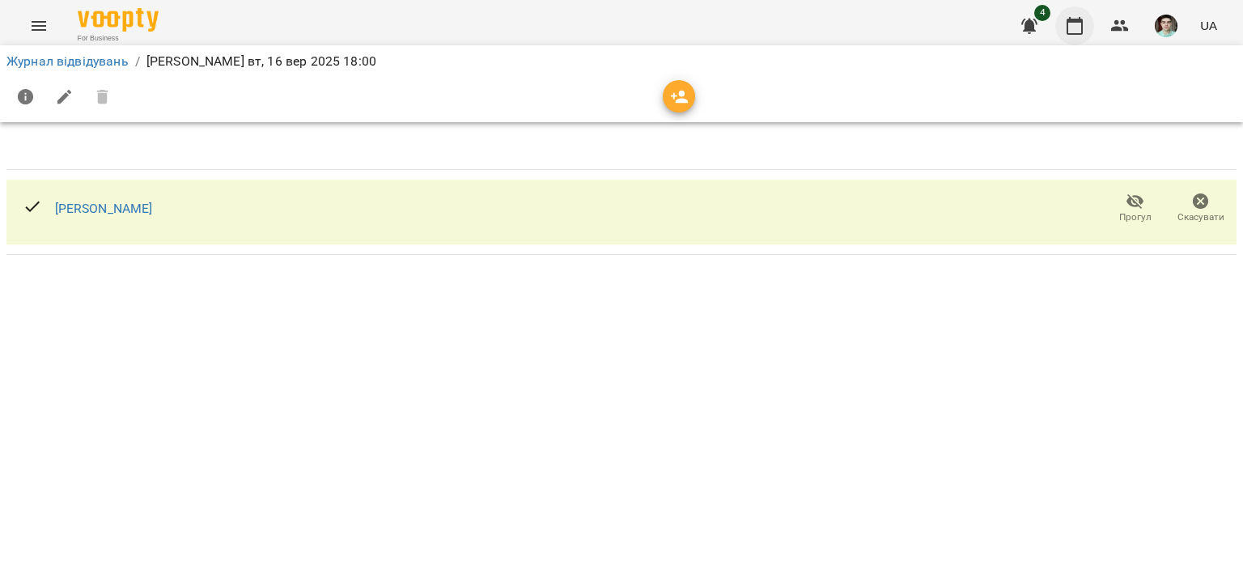
click at [1079, 24] on icon "button" at bounding box center [1074, 25] width 19 height 19
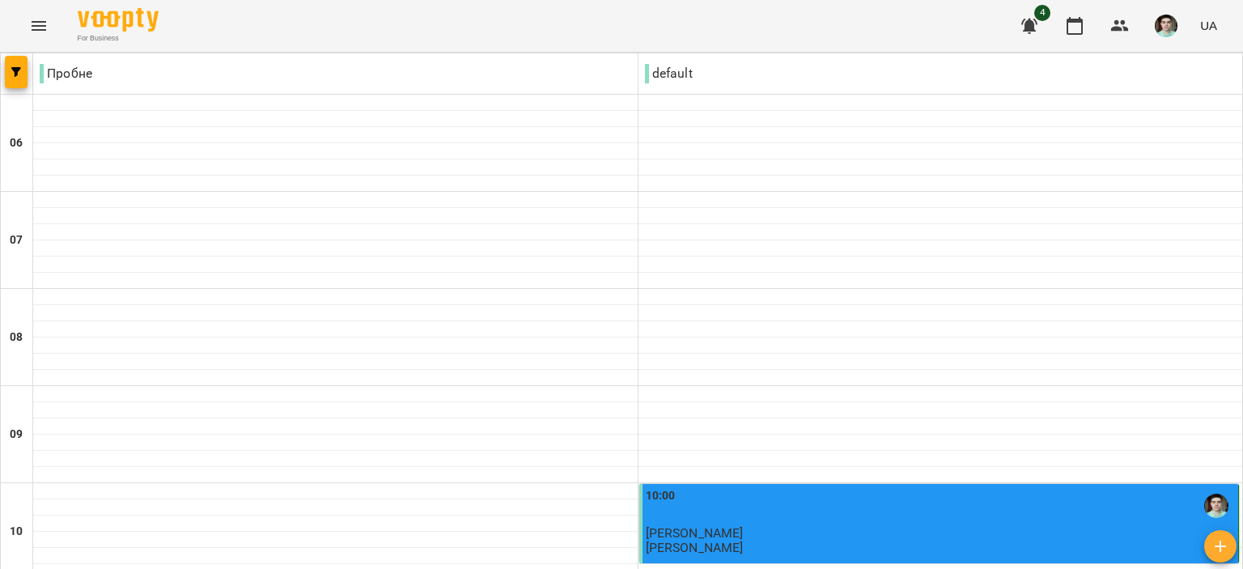
scroll to position [1052, 0]
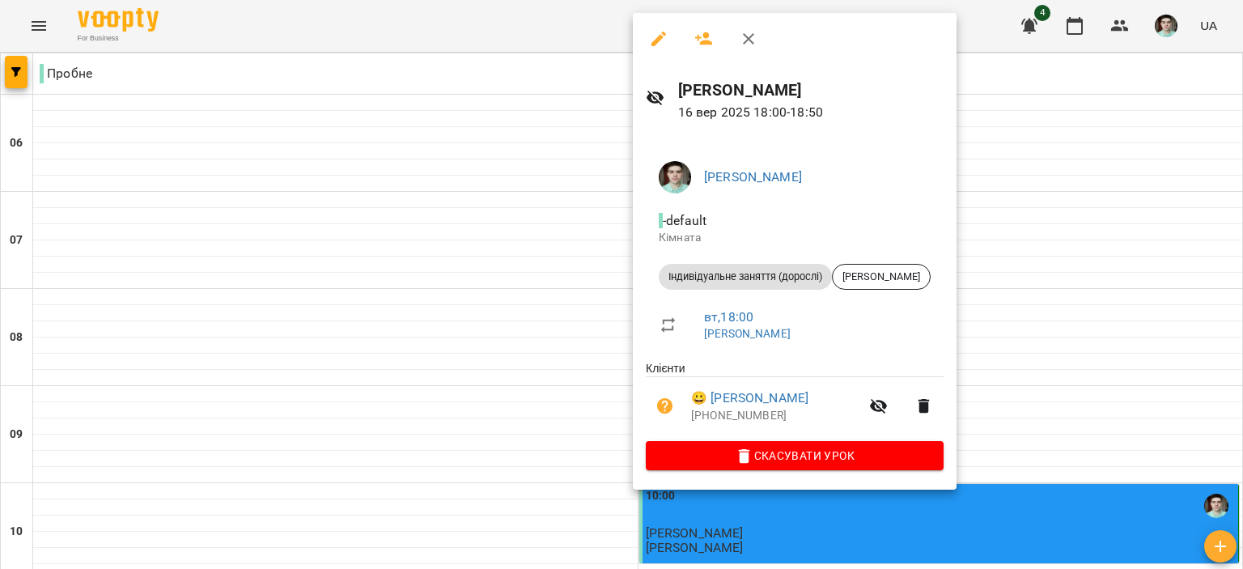
click at [767, 48] on div at bounding box center [795, 39] width 324 height 52
click at [754, 41] on icon "button" at bounding box center [748, 38] width 19 height 19
